Goal: Browse casually: Explore the website without a specific task or goal

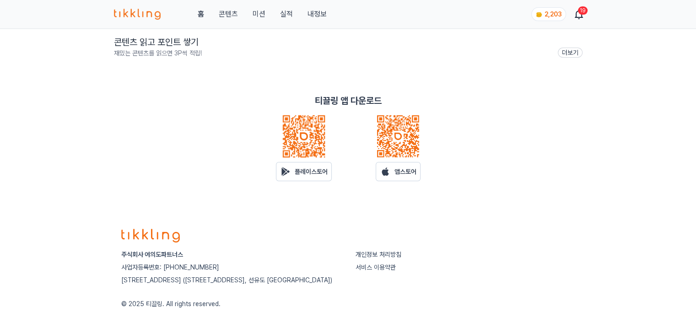
scroll to position [183, 0]
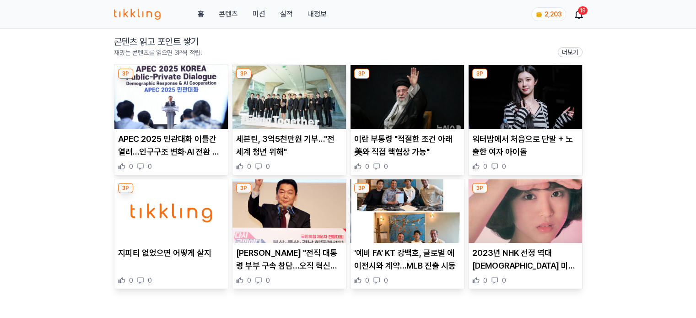
click at [163, 97] on img at bounding box center [170, 97] width 113 height 64
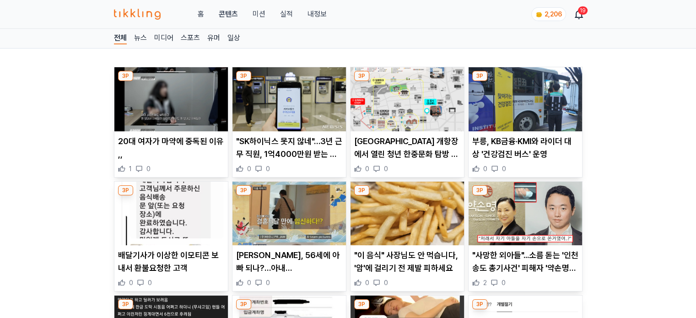
click at [208, 104] on img at bounding box center [170, 99] width 113 height 64
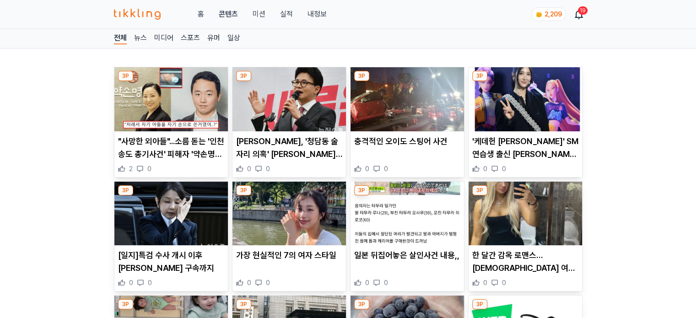
click at [282, 107] on img at bounding box center [288, 99] width 113 height 64
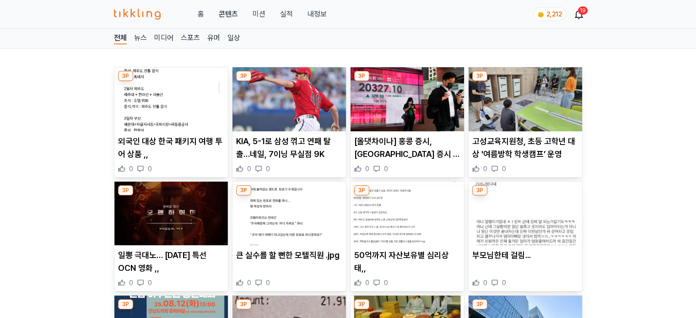
click at [279, 110] on img at bounding box center [288, 99] width 113 height 64
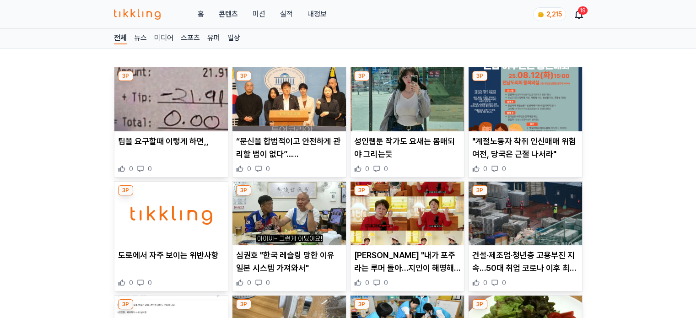
click at [308, 208] on img at bounding box center [288, 214] width 113 height 64
